Goal: Task Accomplishment & Management: Manage account settings

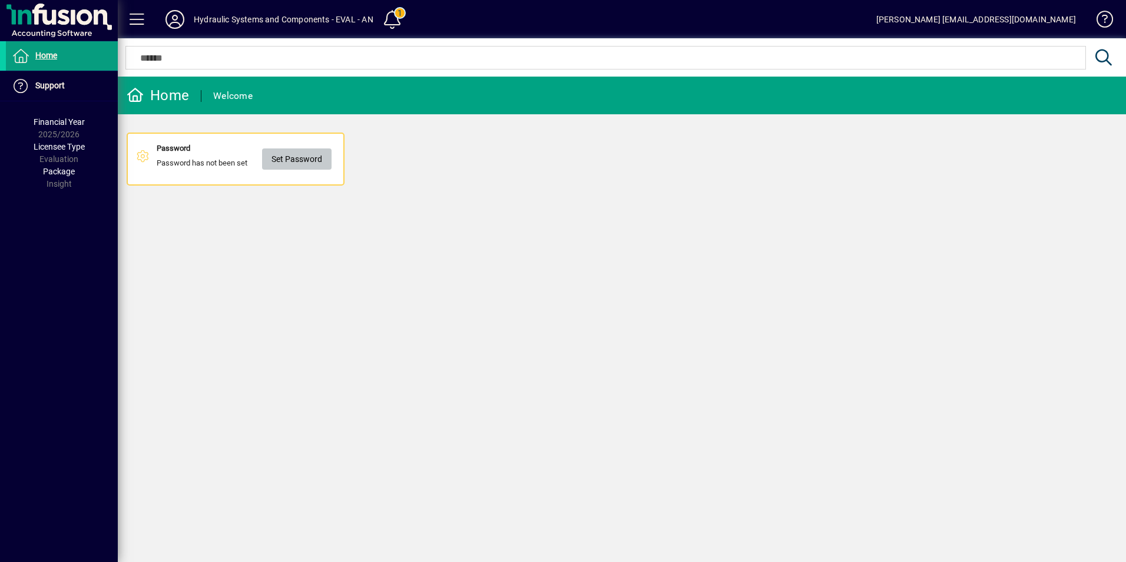
click at [301, 155] on span "Set Password" at bounding box center [296, 159] width 51 height 19
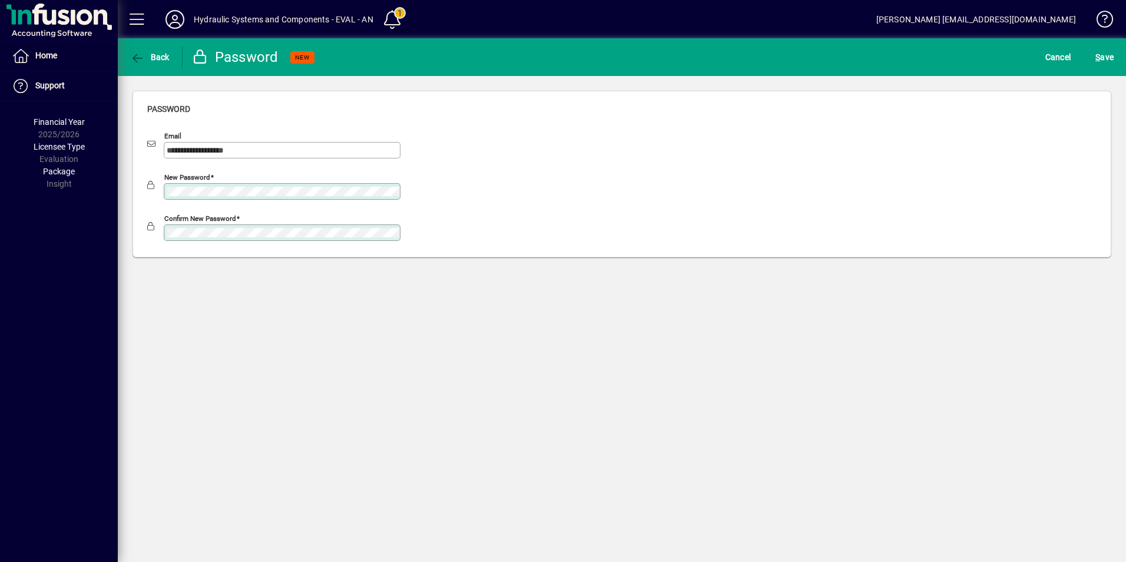
drag, startPoint x: 251, startPoint y: 175, endPoint x: 376, endPoint y: 326, distance: 196.2
click at [376, 326] on div "**********" at bounding box center [622, 299] width 1008 height 523
click at [1103, 55] on span "S ave" at bounding box center [1104, 57] width 18 height 19
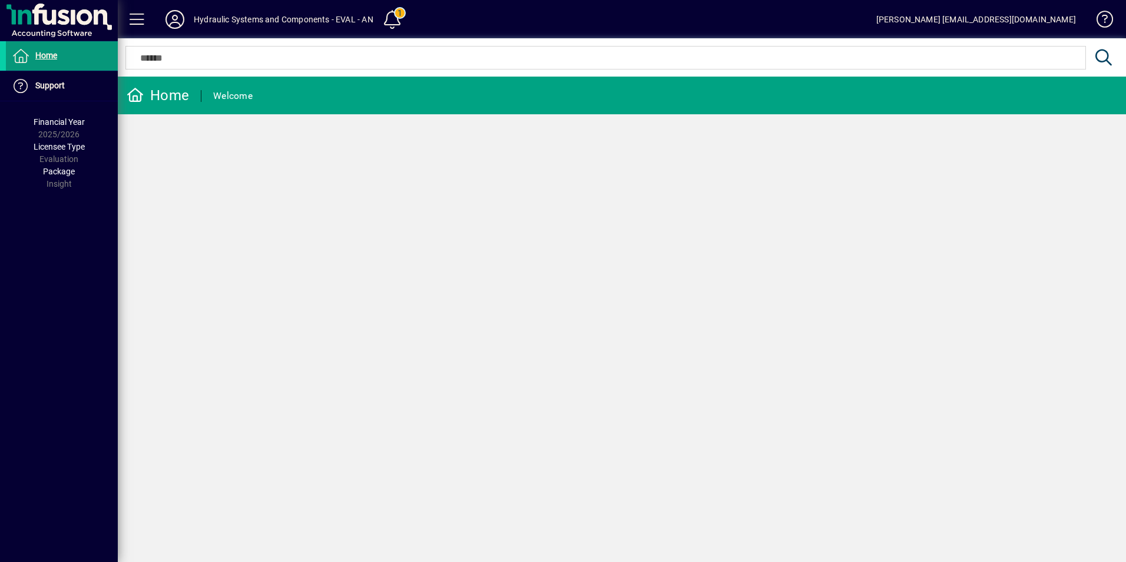
click at [45, 54] on span "Home" at bounding box center [46, 55] width 22 height 9
click at [402, 14] on span at bounding box center [392, 19] width 28 height 28
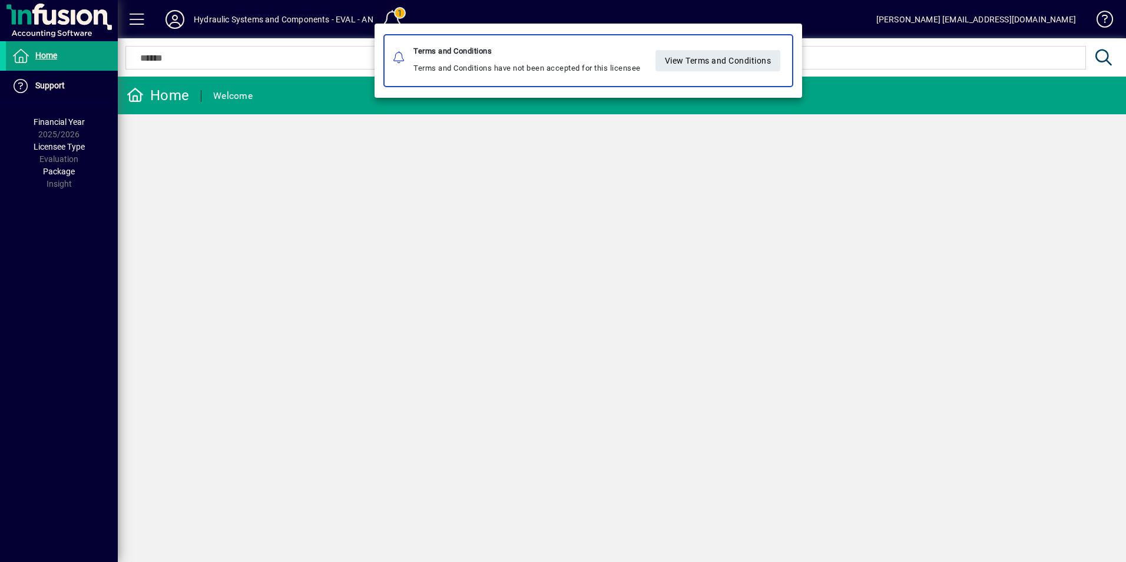
click at [402, 14] on div at bounding box center [563, 281] width 1126 height 562
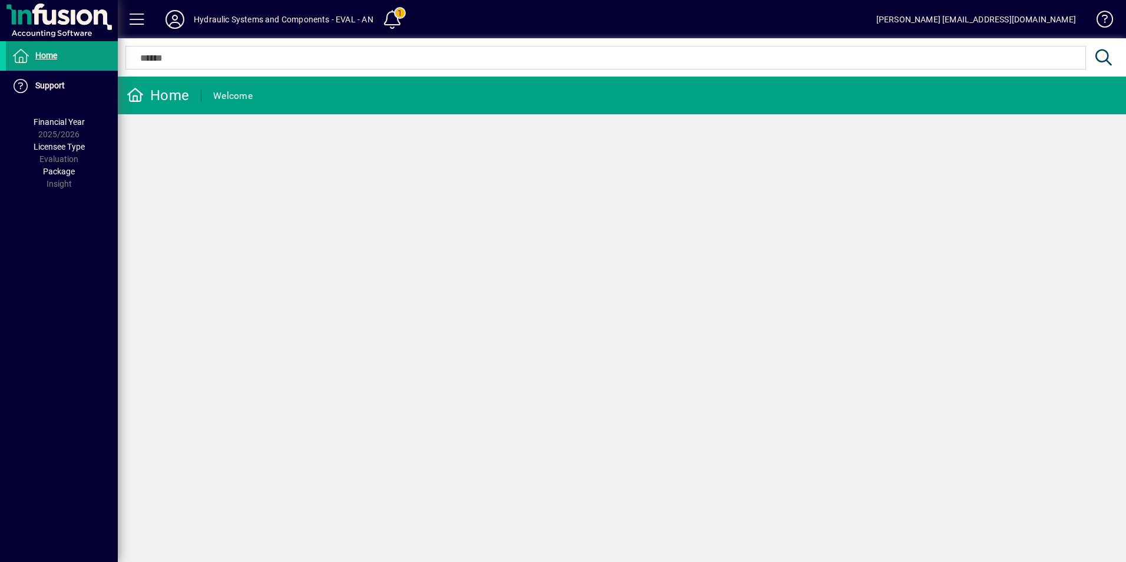
click at [422, 221] on div "Home Welcome" at bounding box center [622, 319] width 1008 height 485
click at [145, 24] on span at bounding box center [137, 19] width 28 height 28
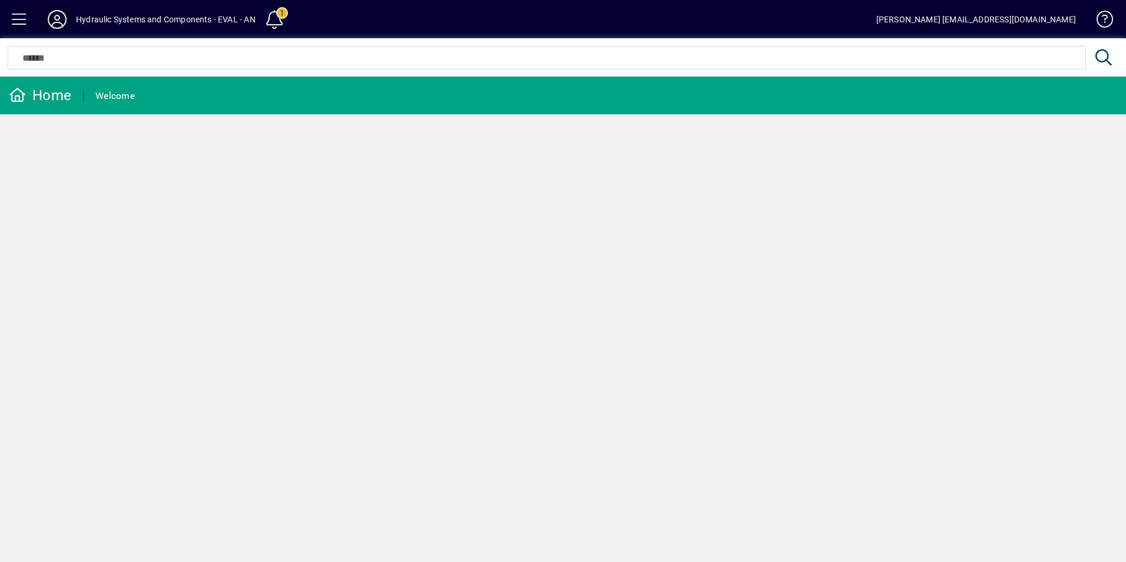
click at [51, 18] on icon at bounding box center [57, 19] width 24 height 19
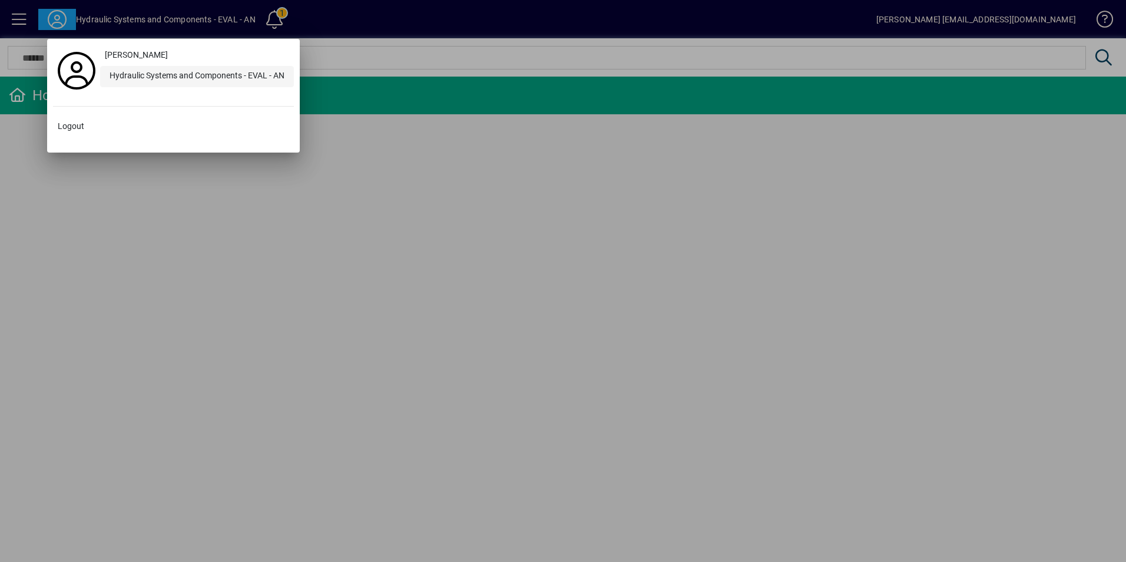
click at [175, 77] on div "Hydraulic Systems and Components - EVAL - AN" at bounding box center [197, 76] width 194 height 21
drag, startPoint x: 125, startPoint y: 224, endPoint x: 37, endPoint y: 48, distance: 197.5
click at [125, 221] on div at bounding box center [563, 281] width 1126 height 562
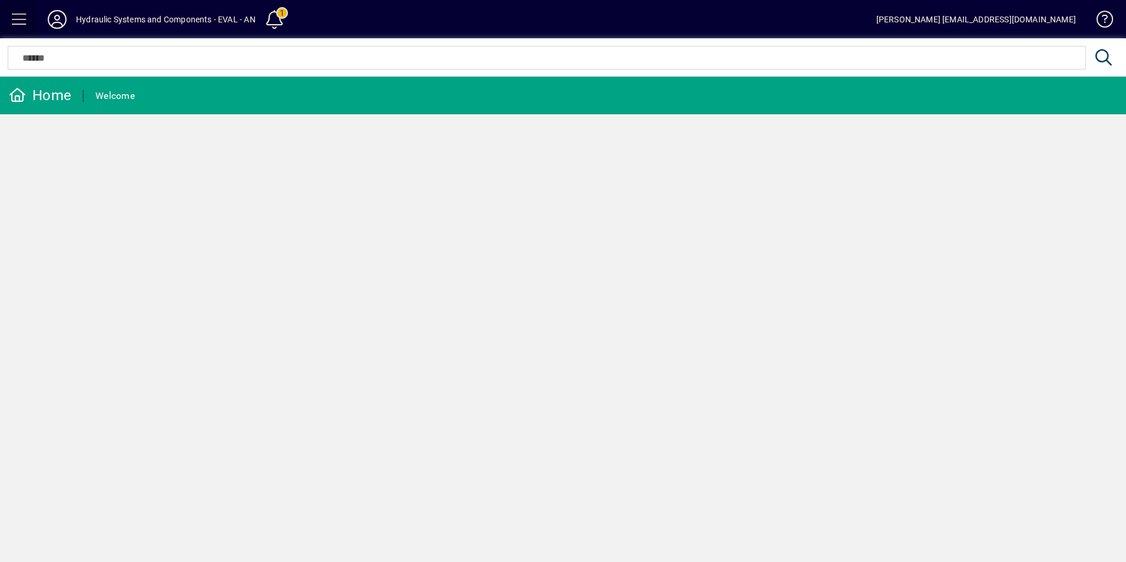
click at [21, 18] on span at bounding box center [19, 19] width 28 height 28
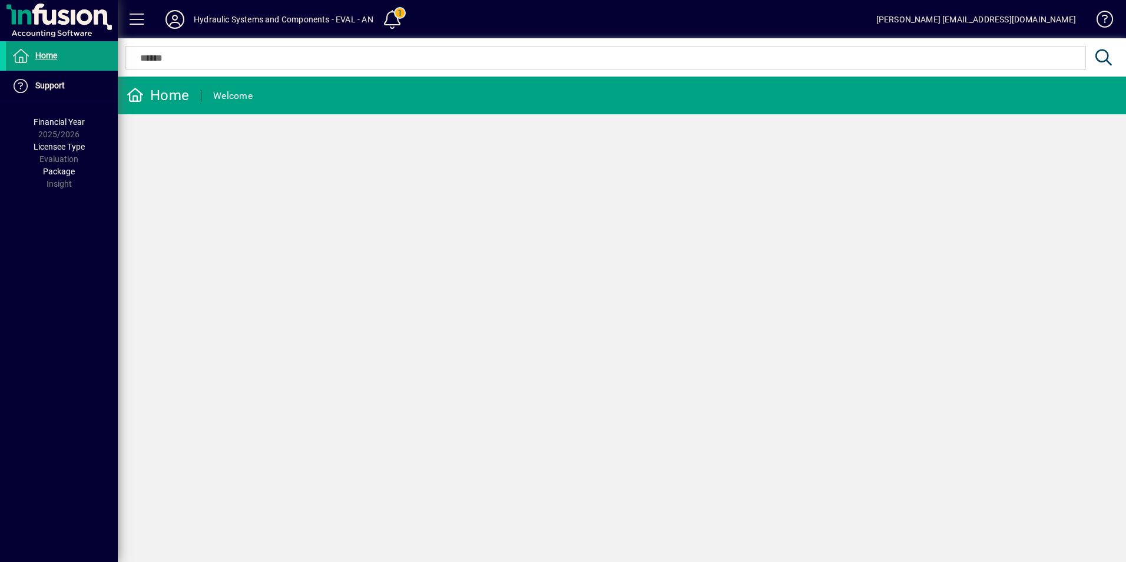
click at [58, 173] on span "Package" at bounding box center [59, 171] width 32 height 9
click at [58, 182] on div "Package Insight" at bounding box center [59, 177] width 118 height 25
click at [44, 82] on span "Support" at bounding box center [49, 85] width 29 height 9
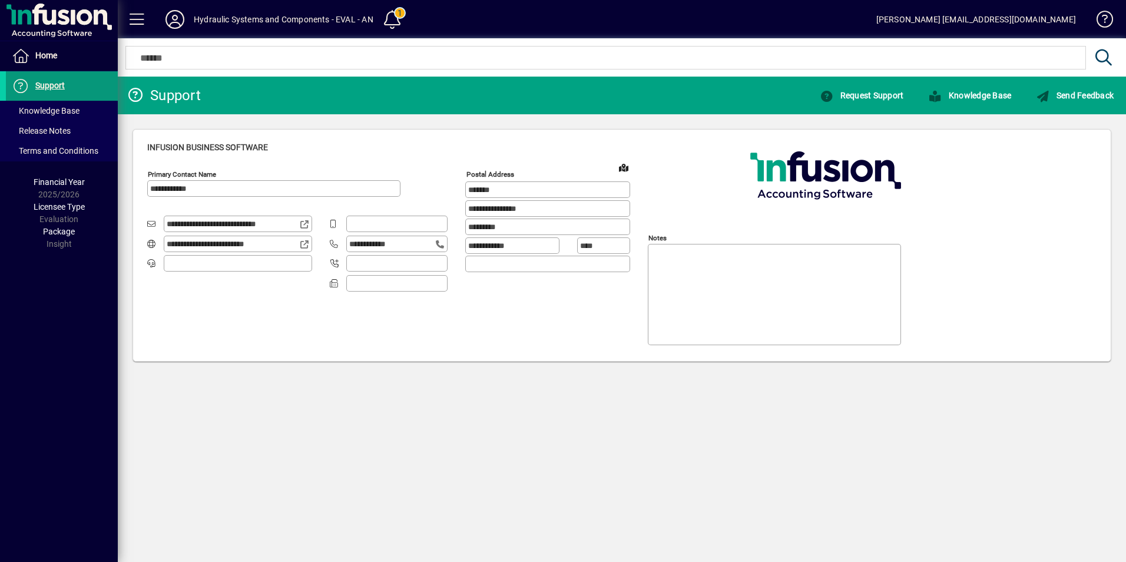
type input "**********"
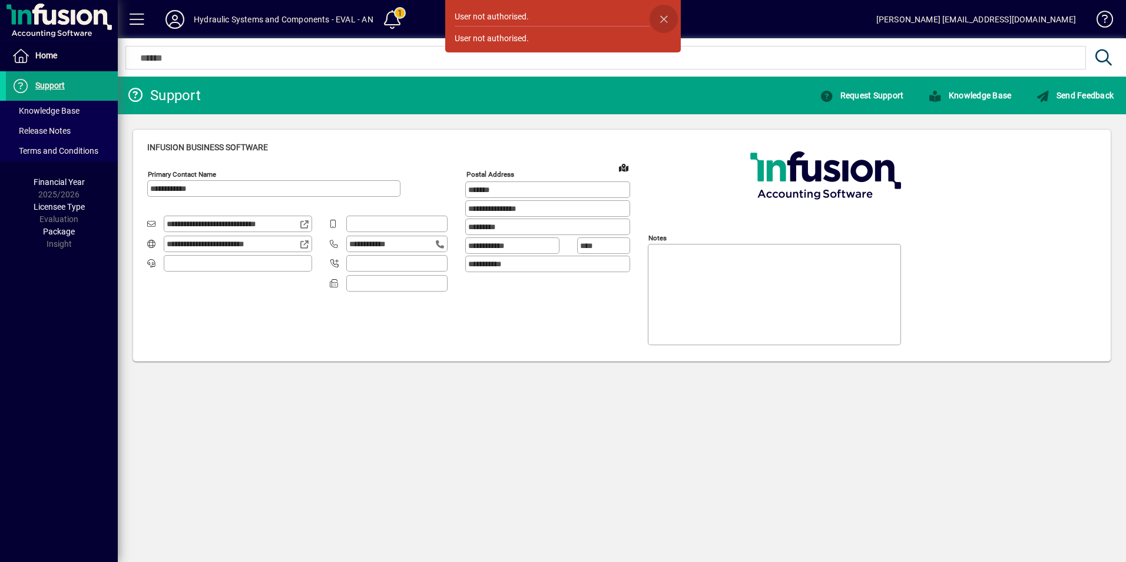
click at [663, 20] on span "button" at bounding box center [663, 19] width 28 height 28
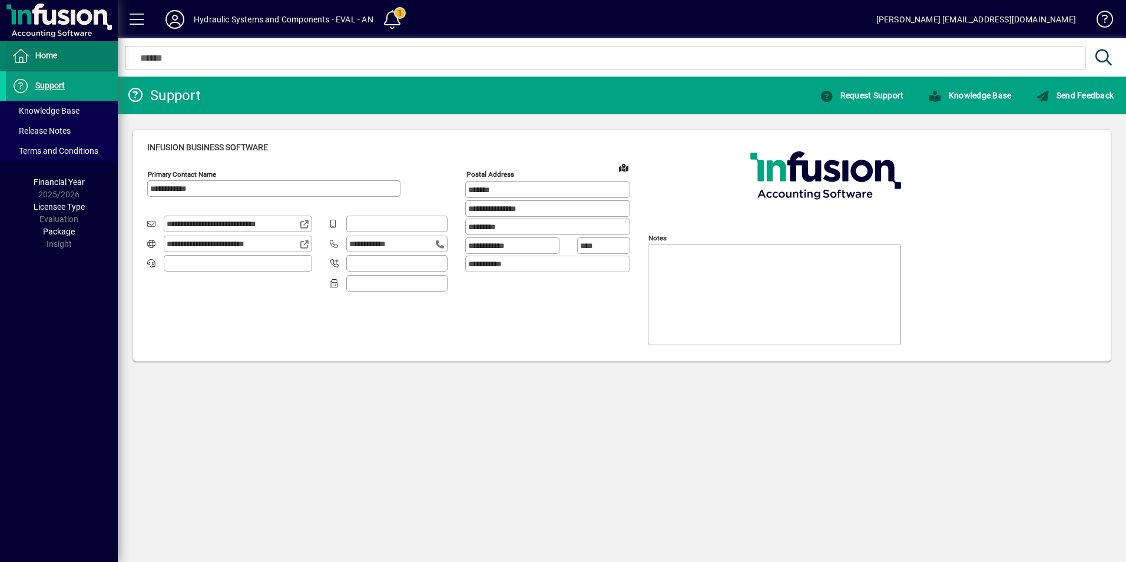
click at [43, 52] on span "Home" at bounding box center [46, 55] width 22 height 9
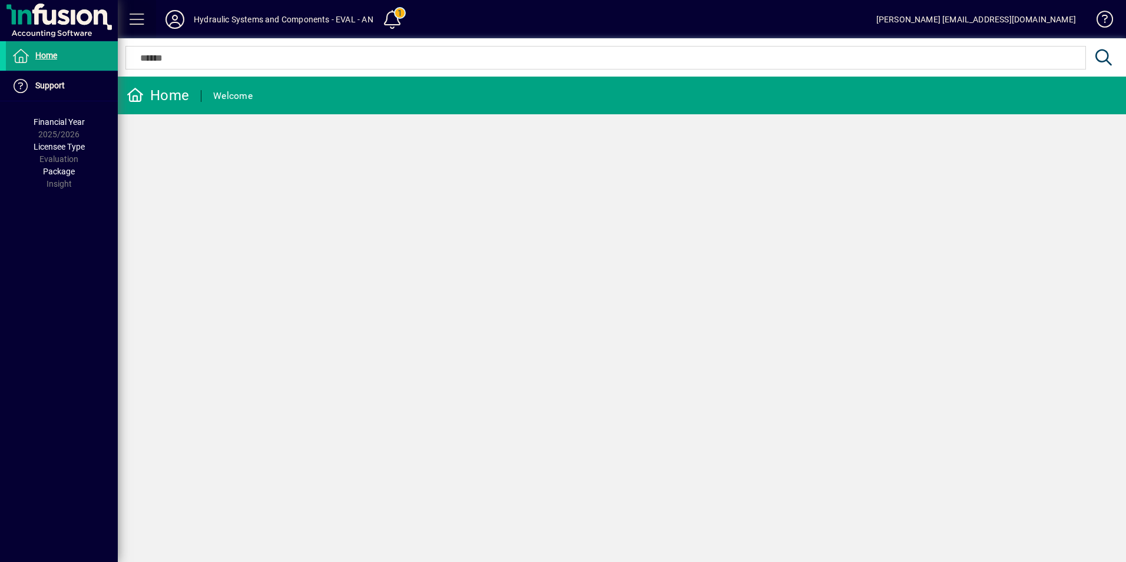
click at [131, 17] on span at bounding box center [137, 19] width 28 height 28
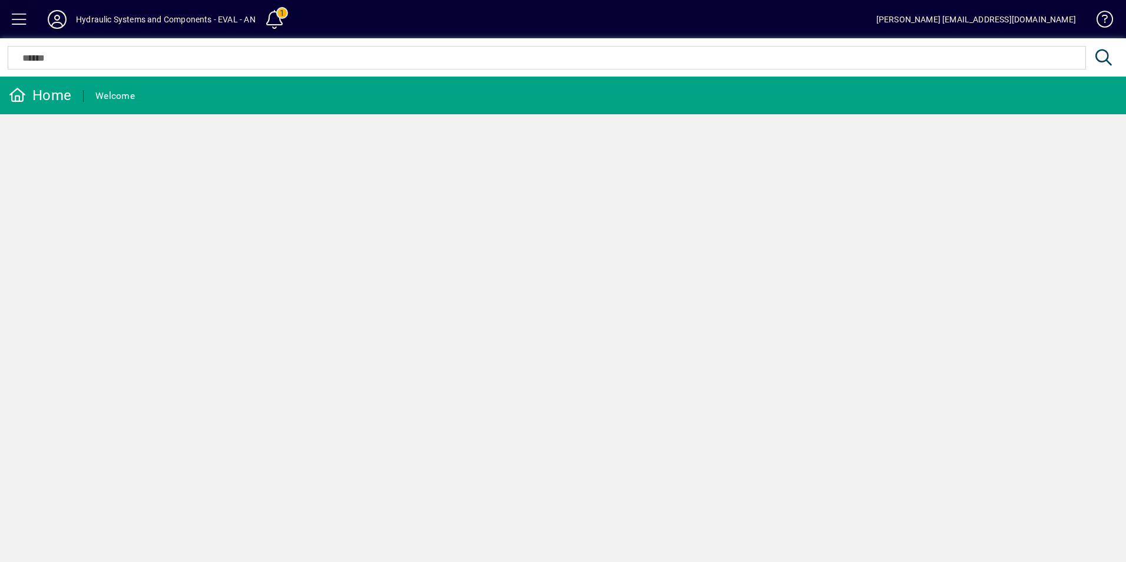
click at [24, 18] on span at bounding box center [19, 19] width 28 height 28
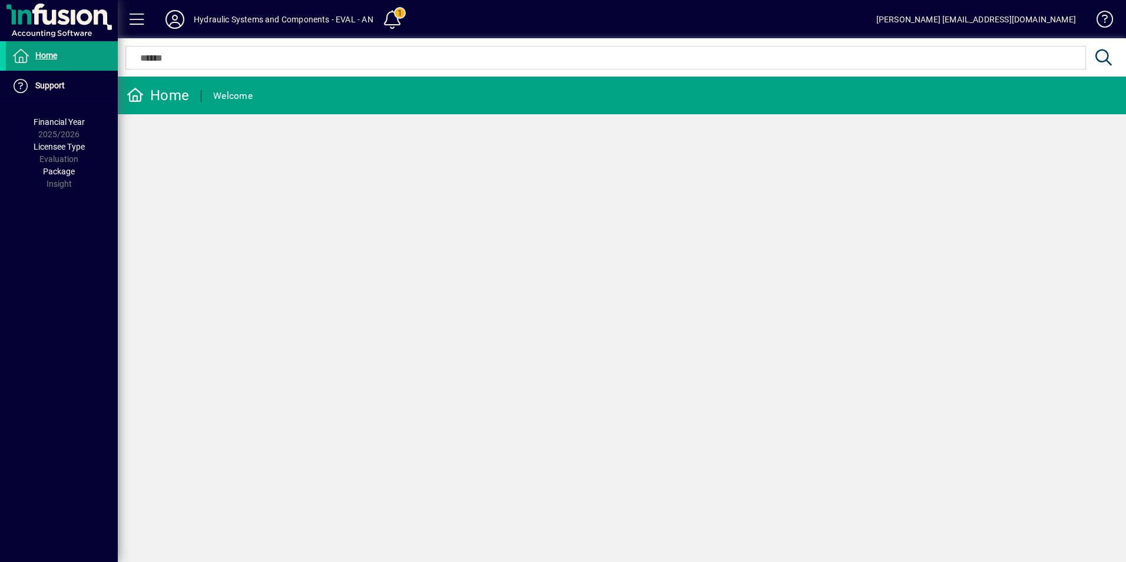
click at [230, 231] on div "Home Welcome" at bounding box center [622, 319] width 1008 height 485
drag, startPoint x: 141, startPoint y: 0, endPoint x: 818, endPoint y: 183, distance: 701.3
click at [818, 183] on div "Home Welcome" at bounding box center [622, 319] width 1008 height 485
click at [1108, 21] on span at bounding box center [1099, 22] width 28 height 28
click at [964, 19] on div "[PERSON_NAME] [EMAIL_ADDRESS][DOMAIN_NAME]" at bounding box center [976, 19] width 200 height 19
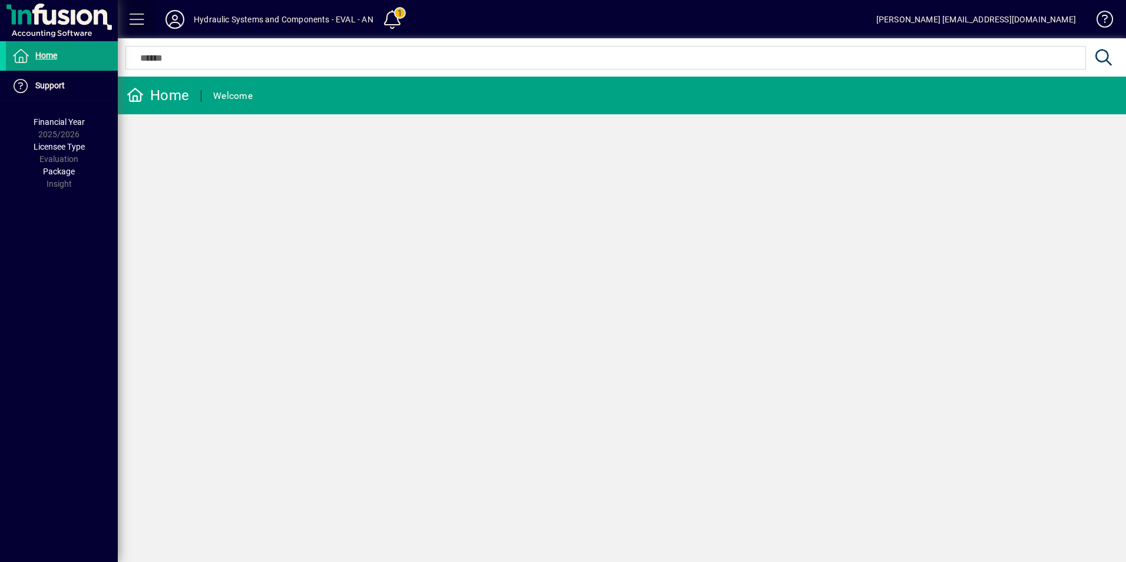
click at [138, 18] on span at bounding box center [137, 19] width 28 height 28
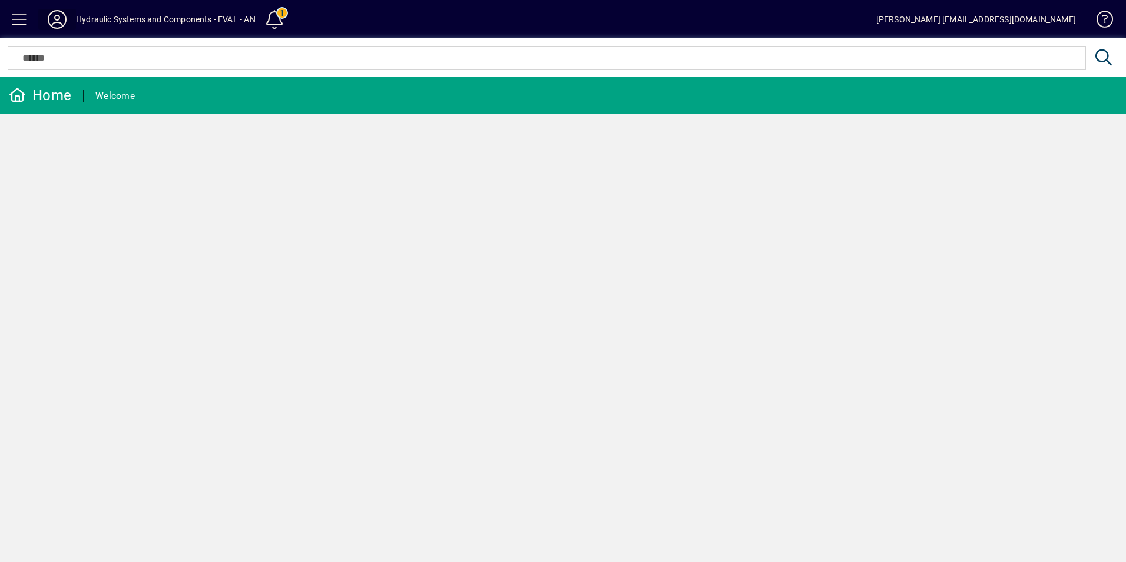
click at [66, 16] on icon at bounding box center [57, 19] width 24 height 19
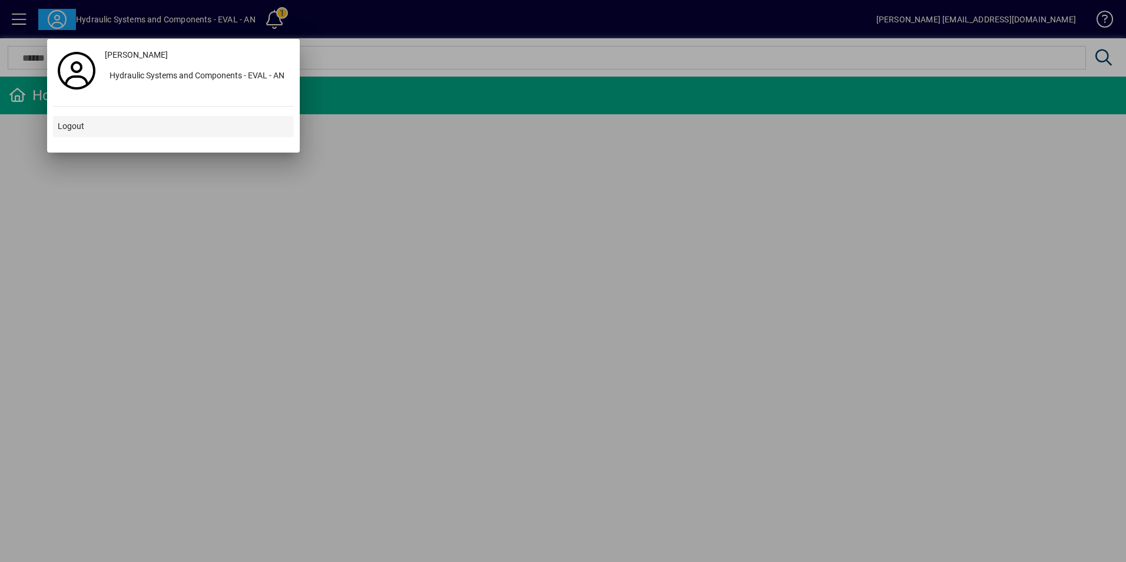
click at [66, 122] on span "Logout" at bounding box center [71, 126] width 26 height 12
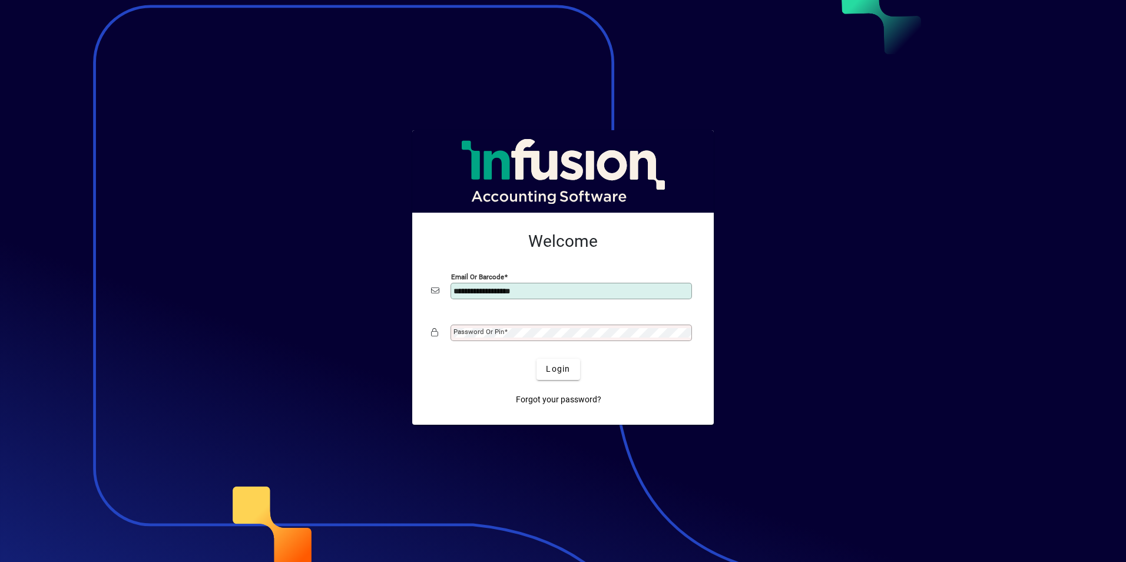
type input "**********"
click at [551, 371] on span "Login" at bounding box center [558, 369] width 24 height 12
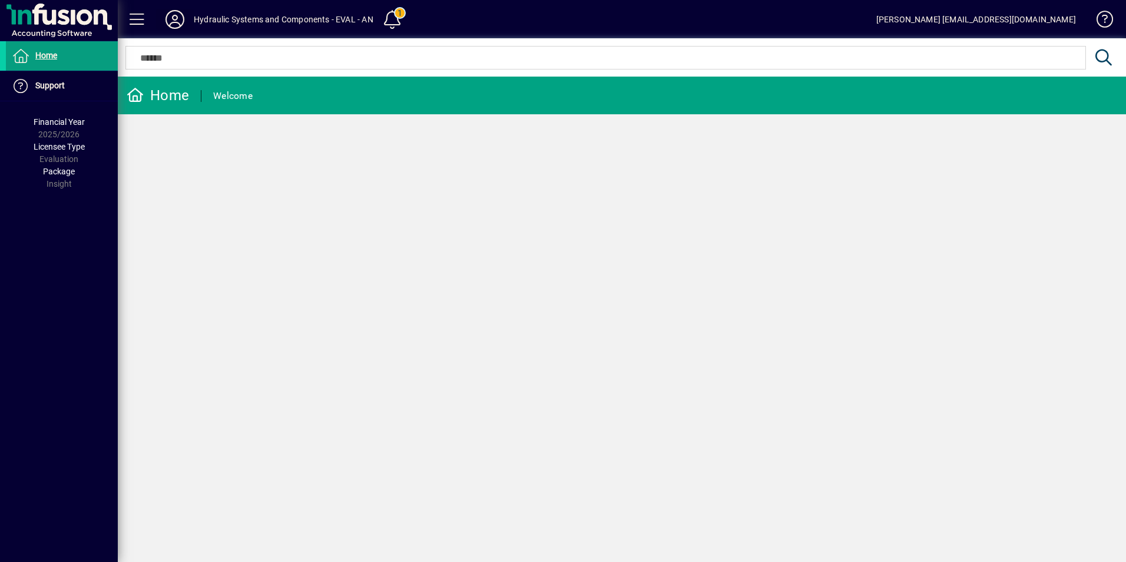
click at [170, 18] on icon at bounding box center [175, 19] width 24 height 19
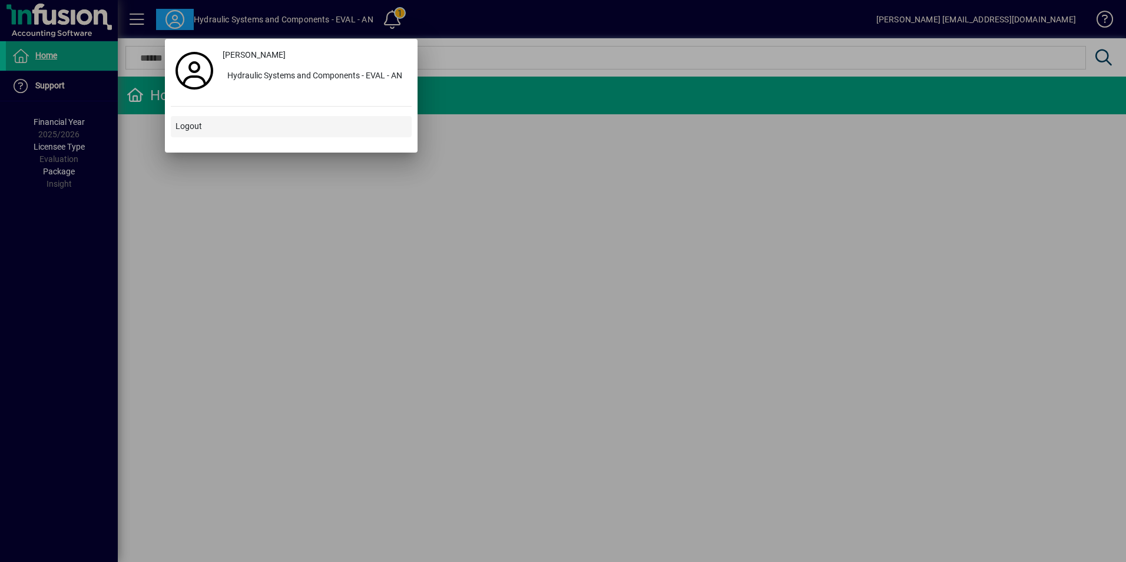
click at [187, 130] on span "Logout" at bounding box center [188, 126] width 26 height 12
